Goal: Transaction & Acquisition: Book appointment/travel/reservation

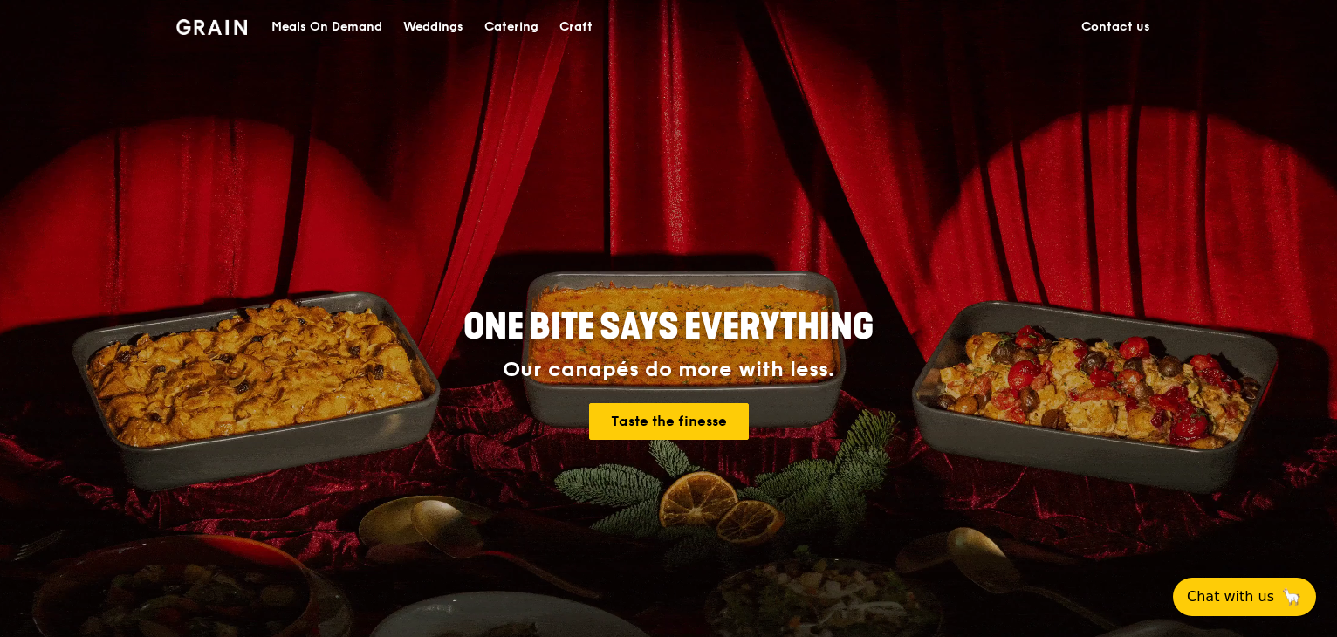
click at [503, 22] on div "Catering" at bounding box center [511, 27] width 54 height 52
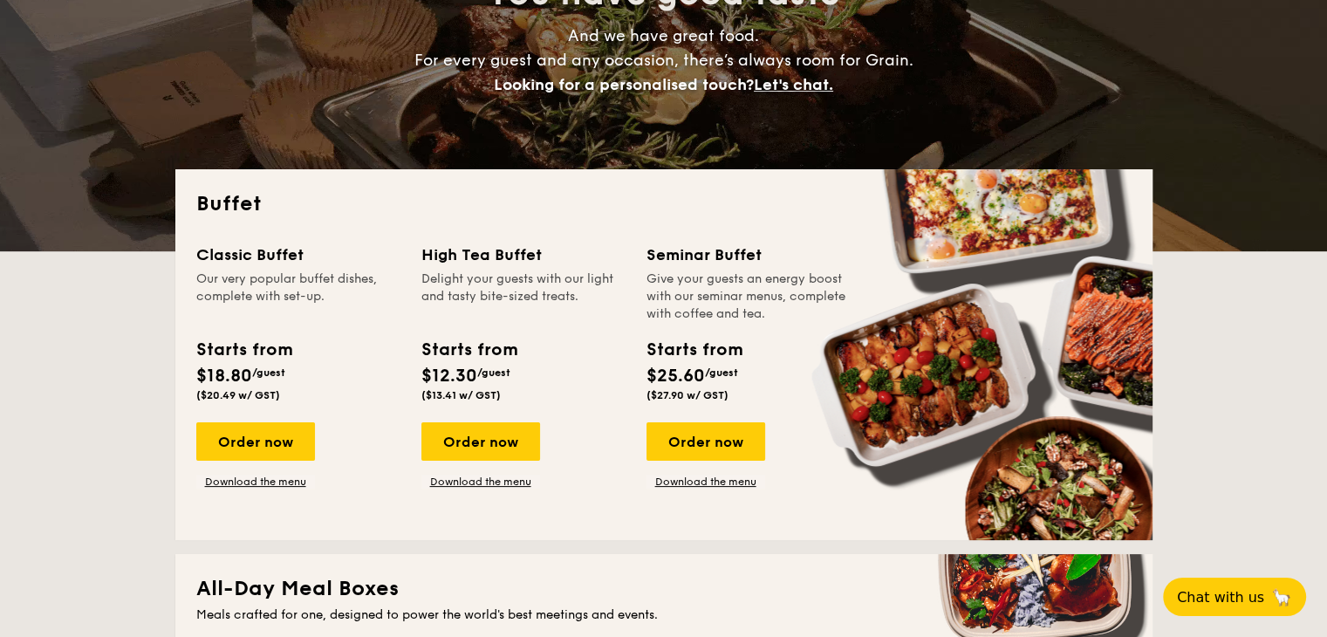
scroll to position [262, 0]
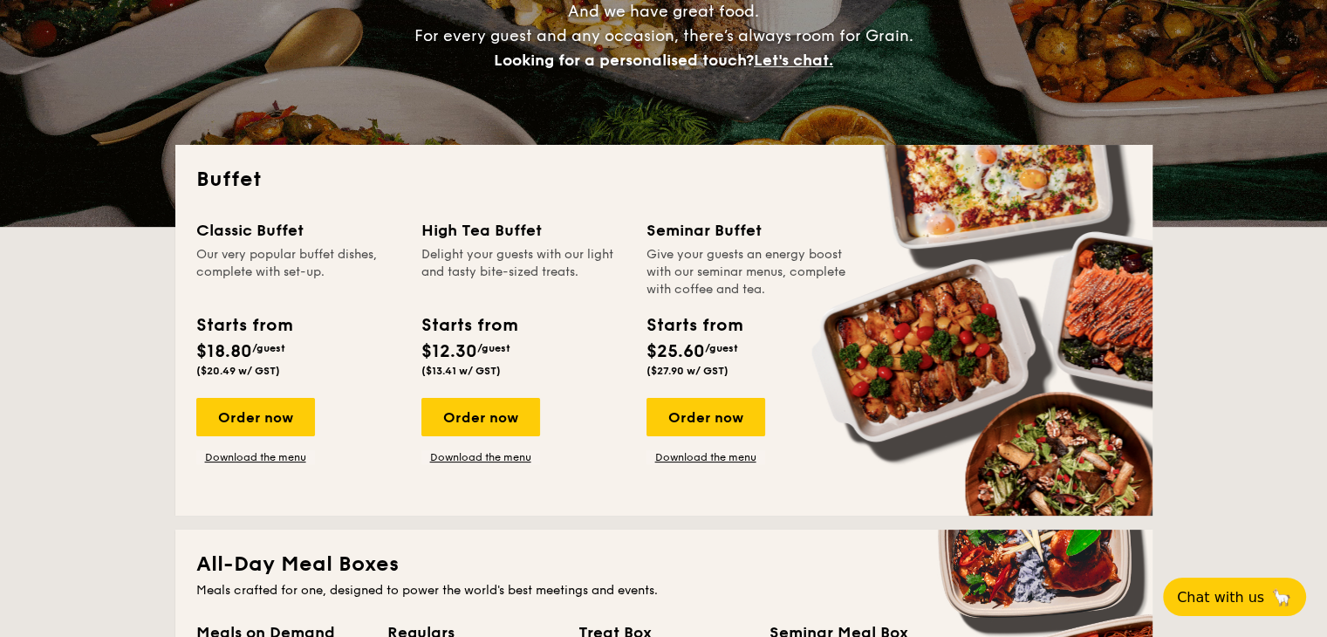
click at [273, 396] on div "Classic Buffet Our very popular buffet dishes, complete with set-up. Starts fro…" at bounding box center [308, 341] width 225 height 246
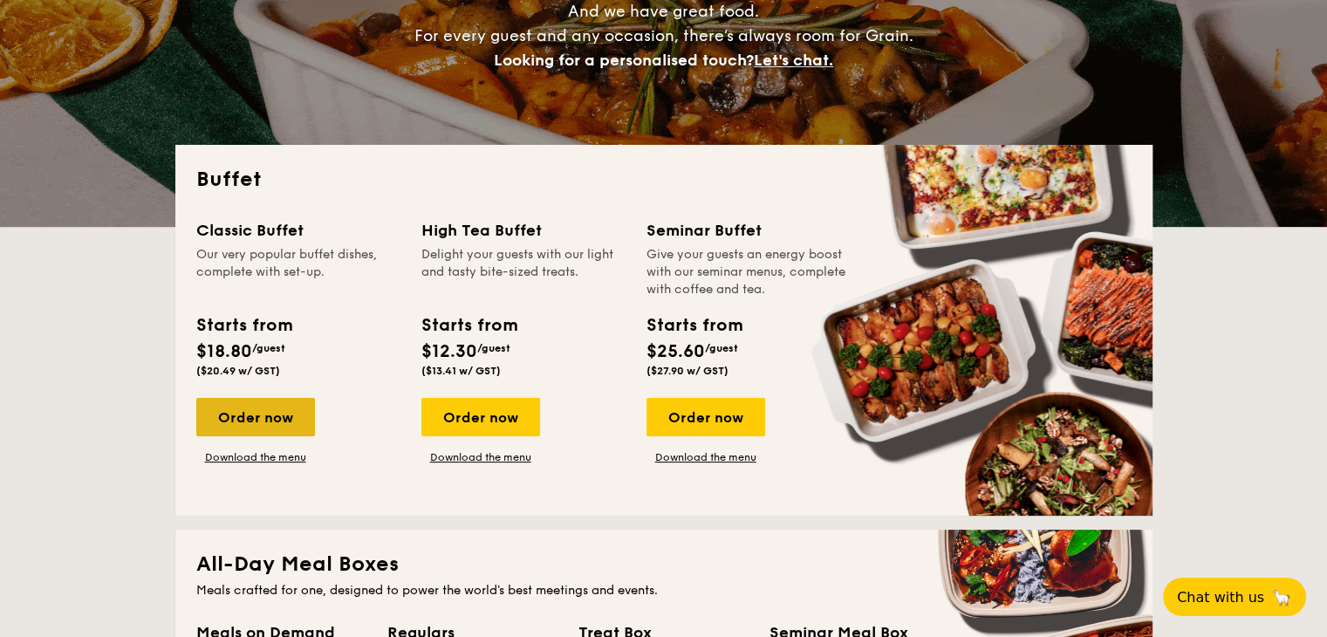
click at [272, 403] on div "Order now" at bounding box center [255, 417] width 119 height 38
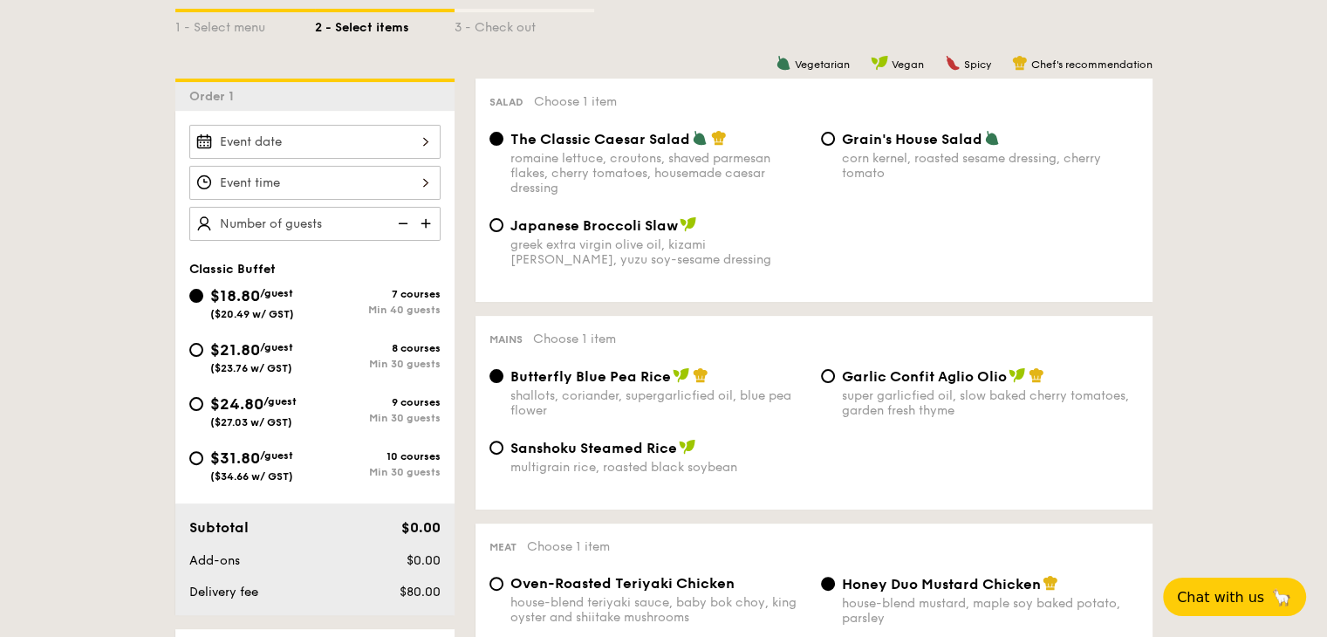
scroll to position [436, 0]
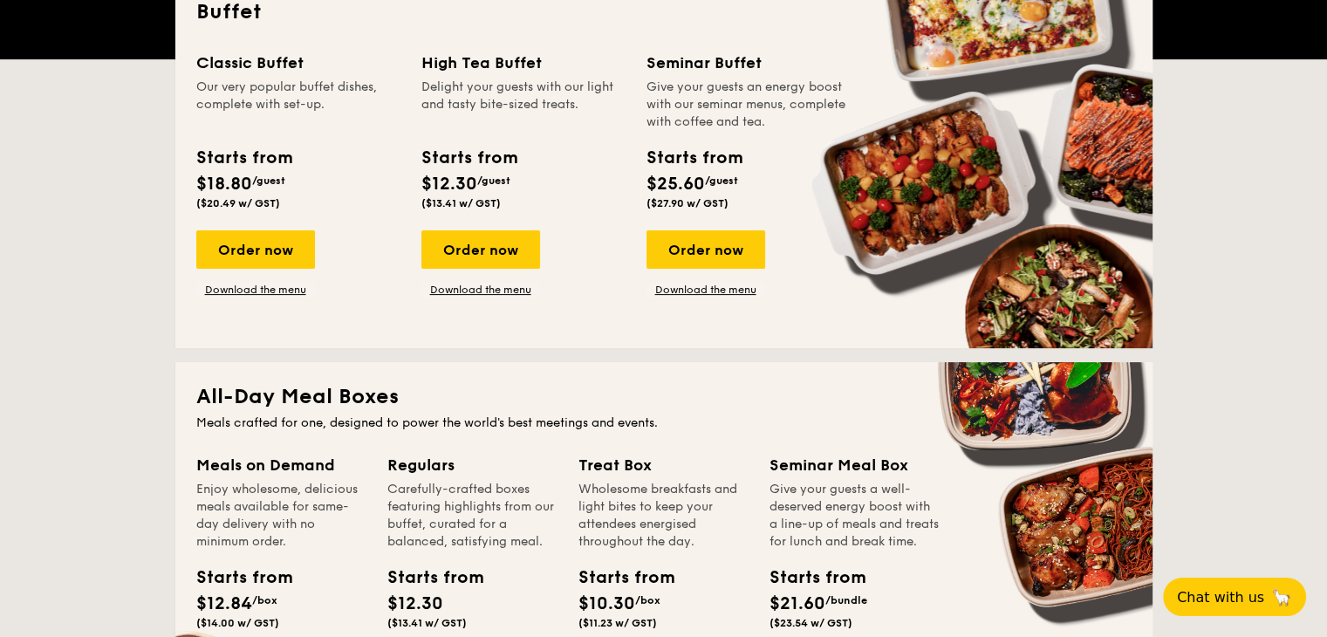
scroll to position [436, 0]
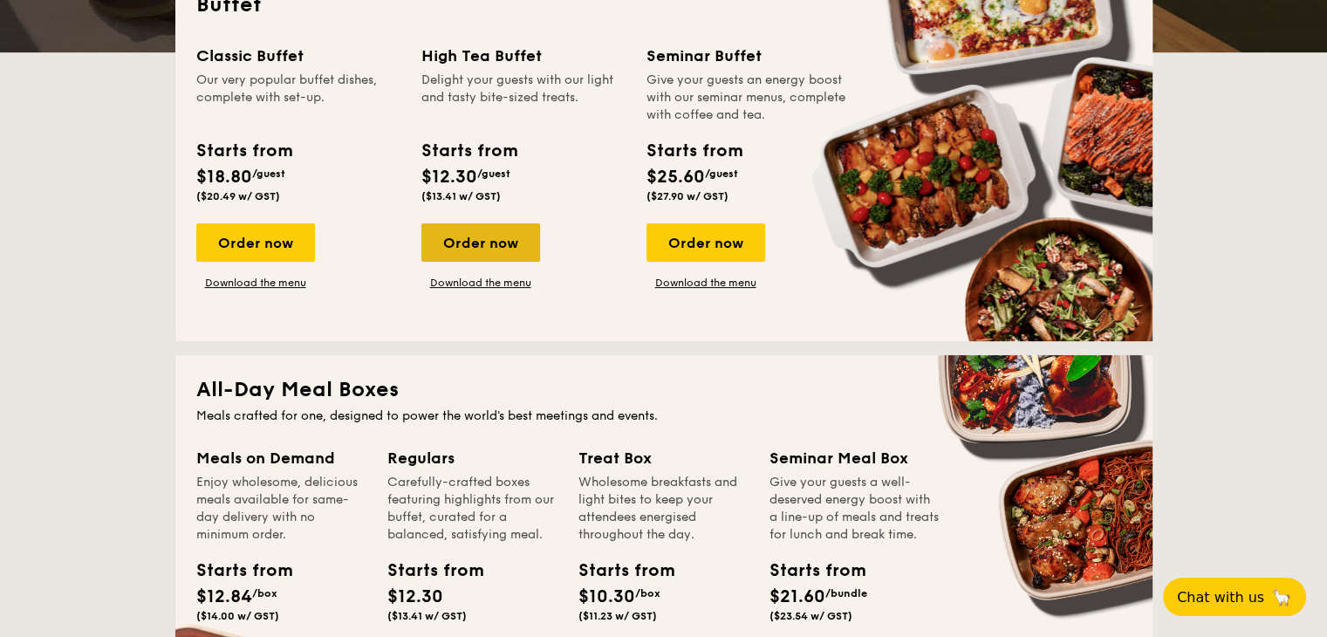
click at [499, 233] on div "Order now" at bounding box center [481, 242] width 119 height 38
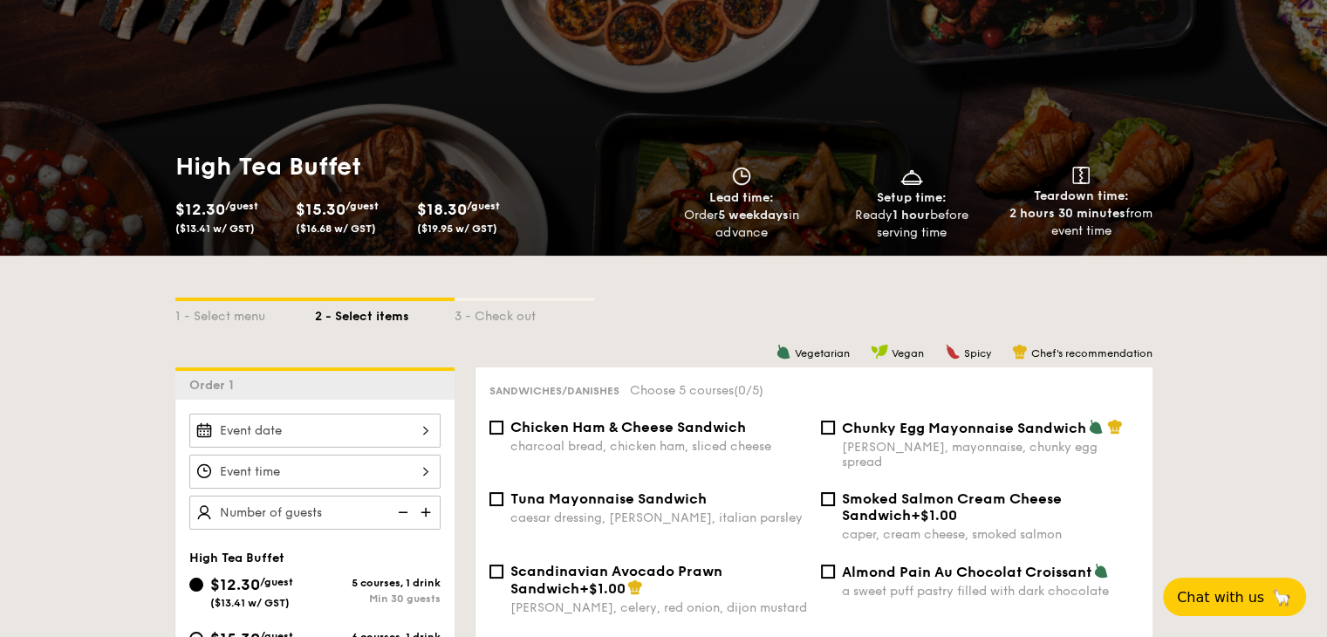
scroll to position [262, 0]
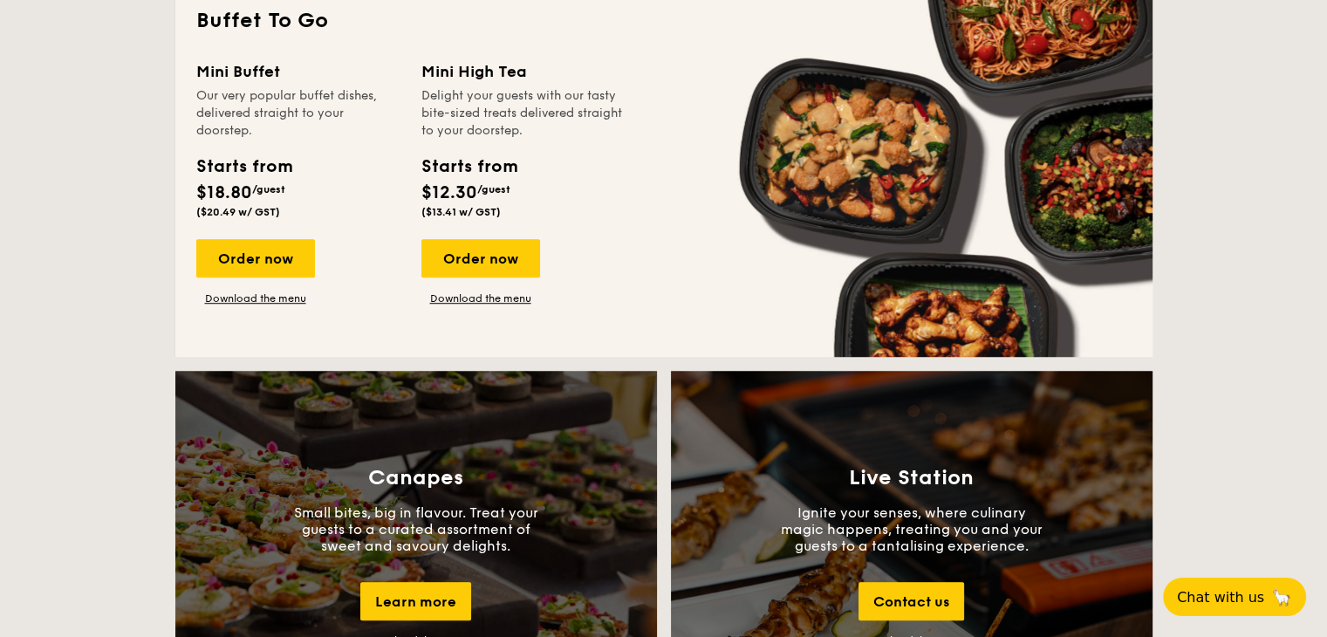
scroll to position [1222, 0]
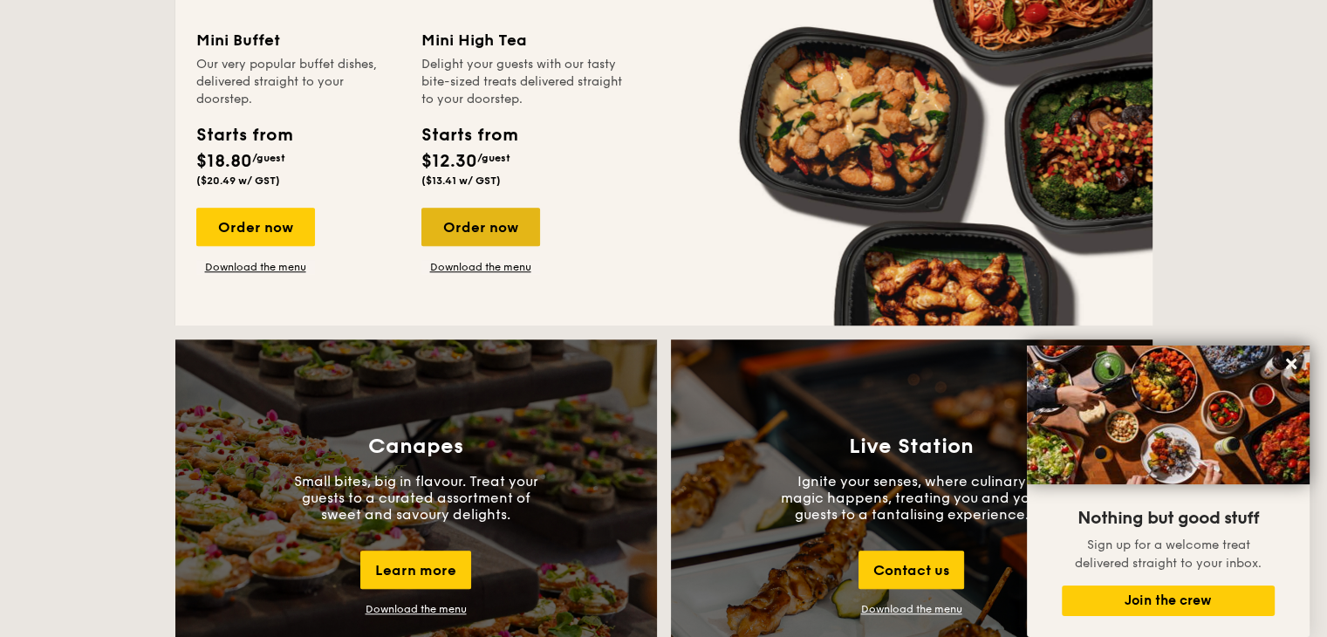
click at [521, 232] on div "Order now" at bounding box center [481, 227] width 119 height 38
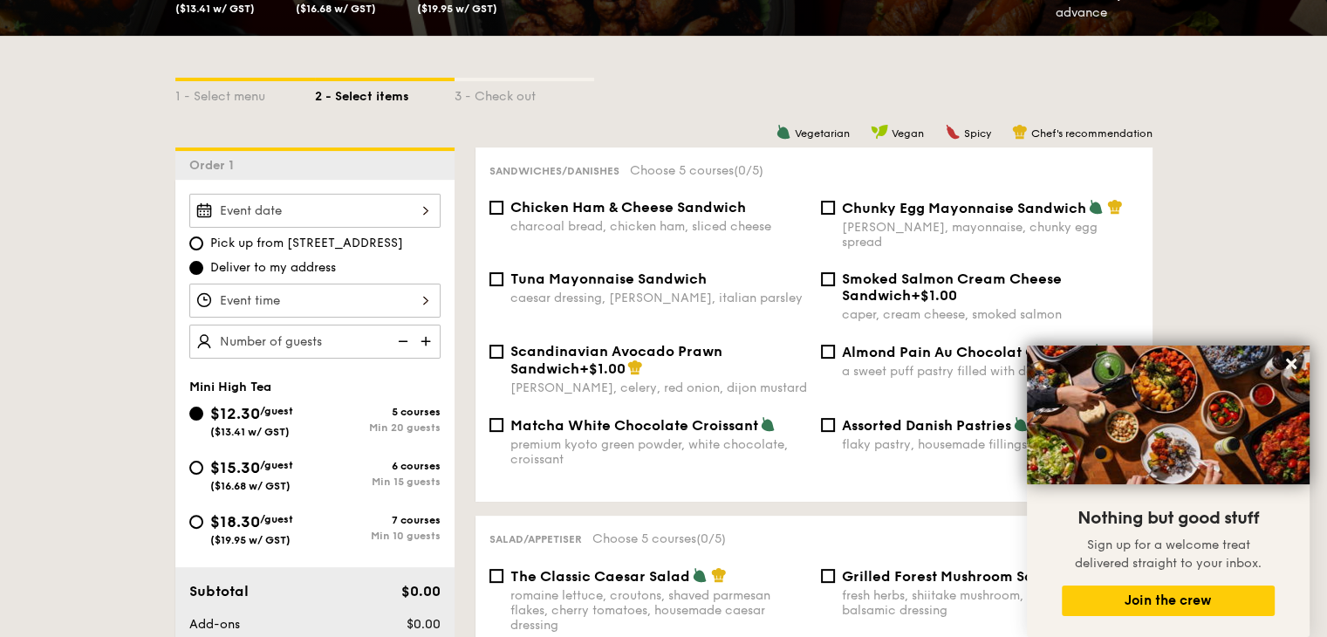
scroll to position [349, 0]
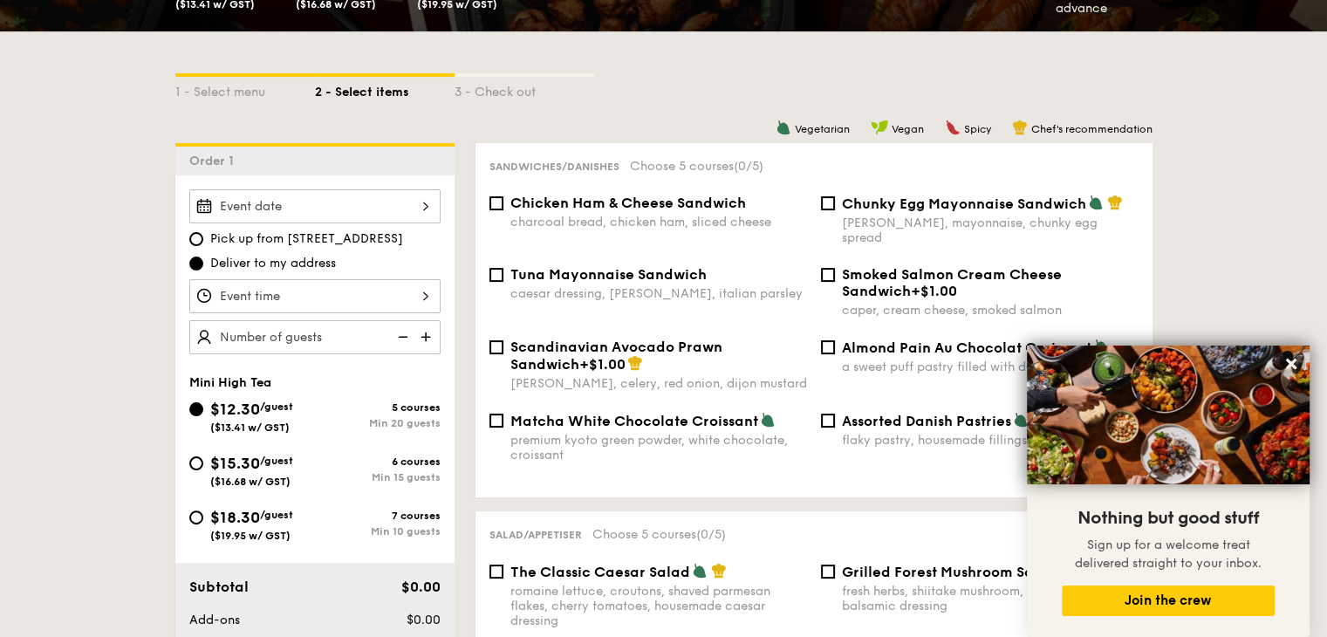
click at [410, 474] on div "Min 15 guests" at bounding box center [378, 477] width 126 height 12
click at [203, 470] on input "$15.30 /guest ($16.68 w/ GST) 6 courses Min 15 guests" at bounding box center [196, 463] width 14 height 14
radio input "true"
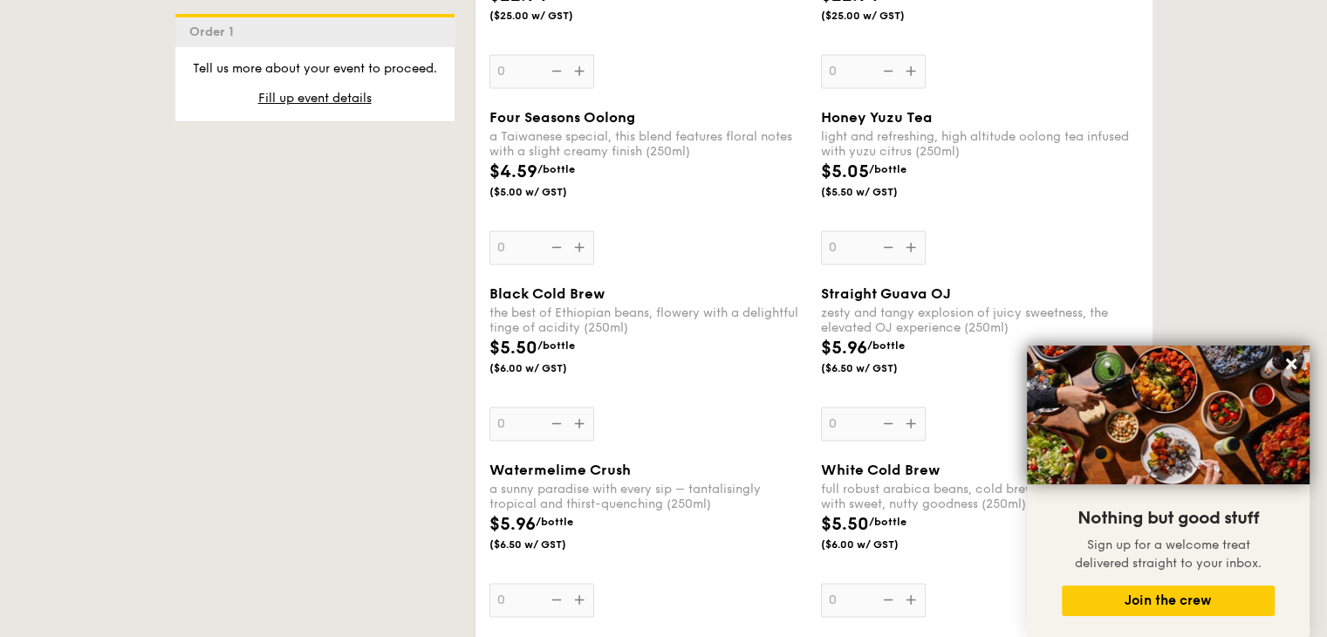
scroll to position [3055, 0]
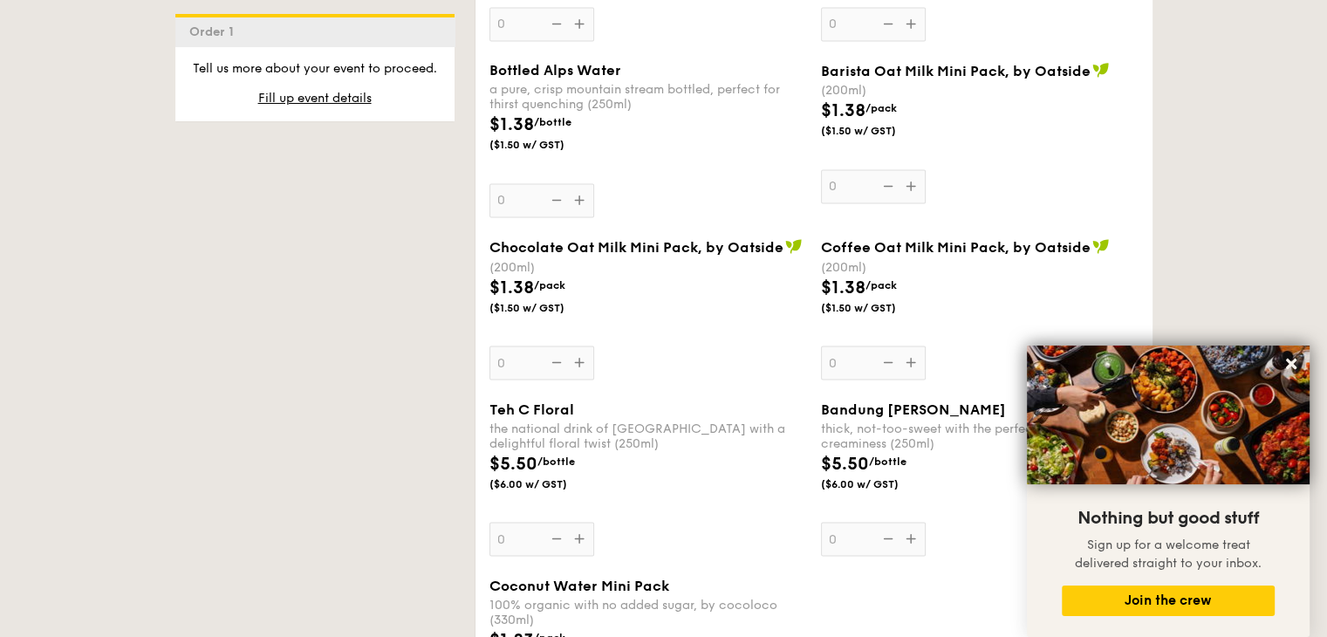
scroll to position [2744, 0]
